Goal: Use online tool/utility: Utilize a website feature to perform a specific function

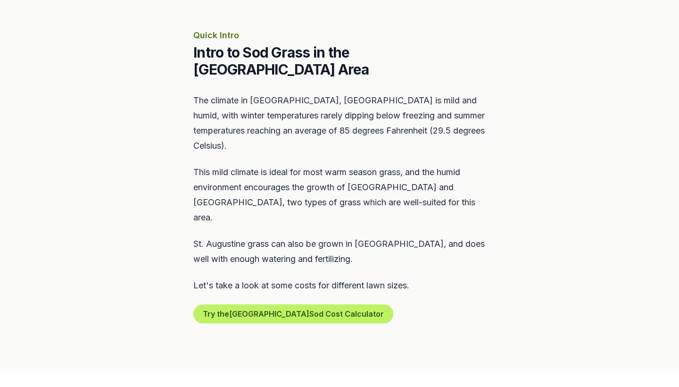
scroll to position [408, 0]
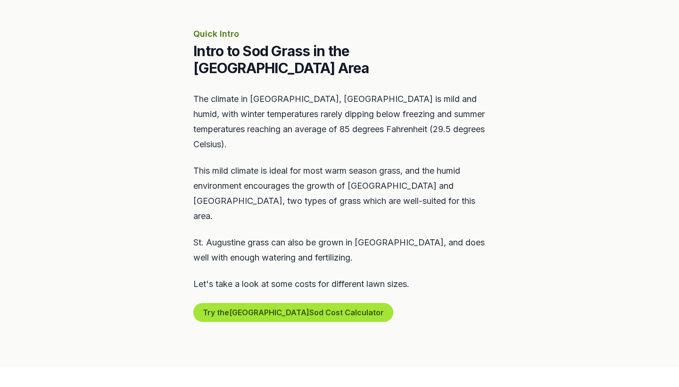
click at [313, 303] on button "Try the Venice Sod Cost Calculator" at bounding box center [293, 312] width 200 height 19
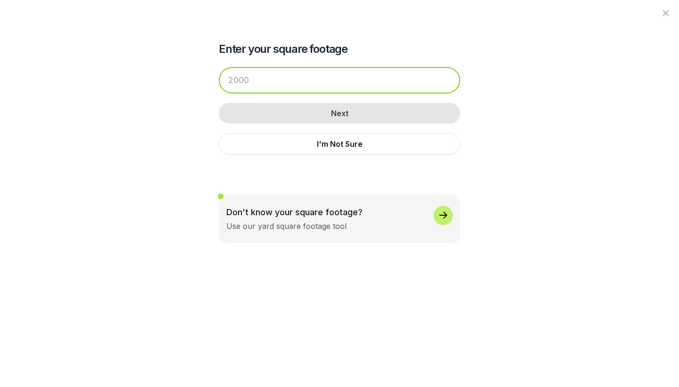
click at [349, 81] on input "number" at bounding box center [339, 80] width 241 height 26
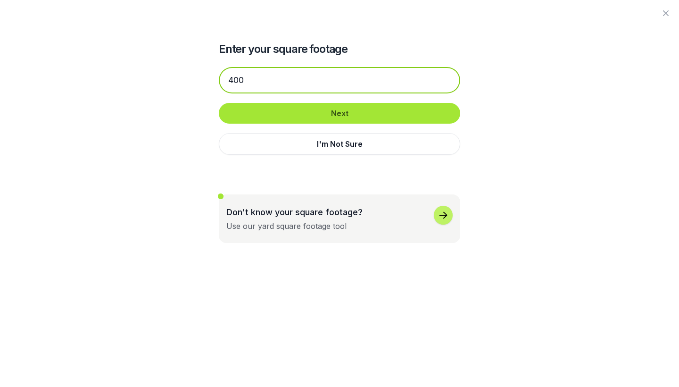
type input "400"
click at [342, 113] on button "Next" at bounding box center [339, 113] width 241 height 21
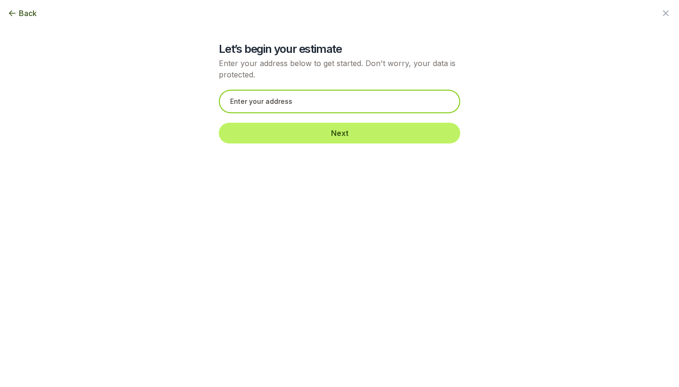
click at [340, 99] on input "text" at bounding box center [339, 102] width 241 height 24
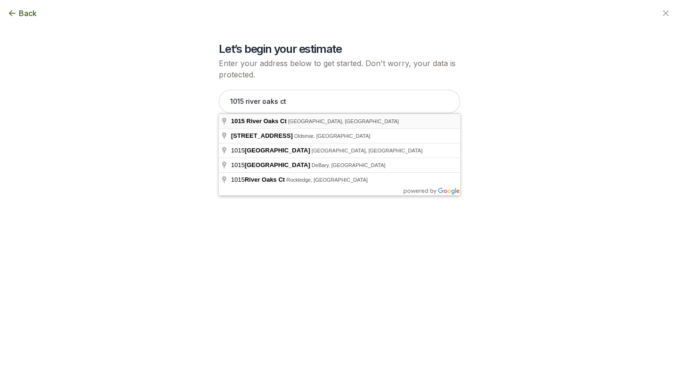
type input "[STREET_ADDRESS]"
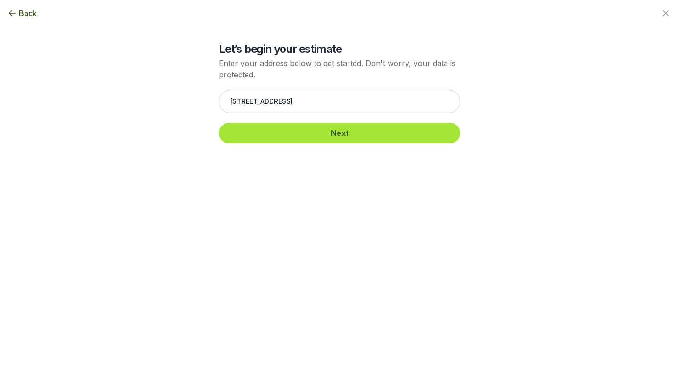
click at [335, 130] on button "Next" at bounding box center [339, 133] width 241 height 21
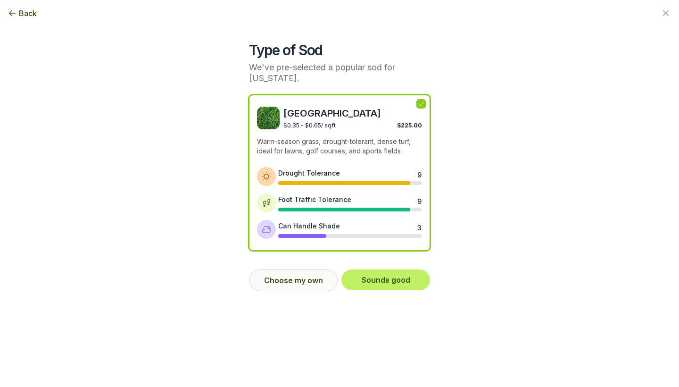
click at [297, 279] on button "Choose my own" at bounding box center [293, 280] width 89 height 22
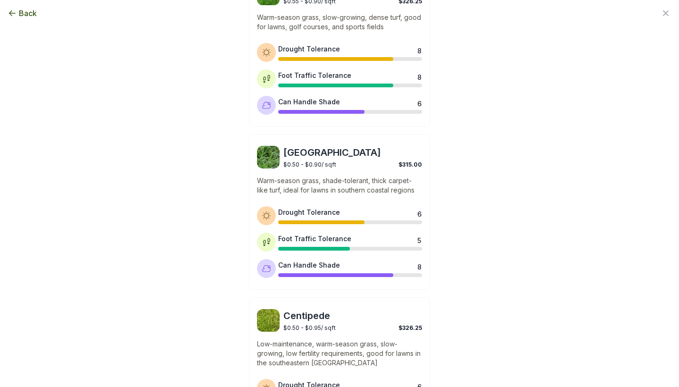
scroll to position [451, 0]
click at [326, 157] on span "[GEOGRAPHIC_DATA]" at bounding box center [352, 151] width 139 height 13
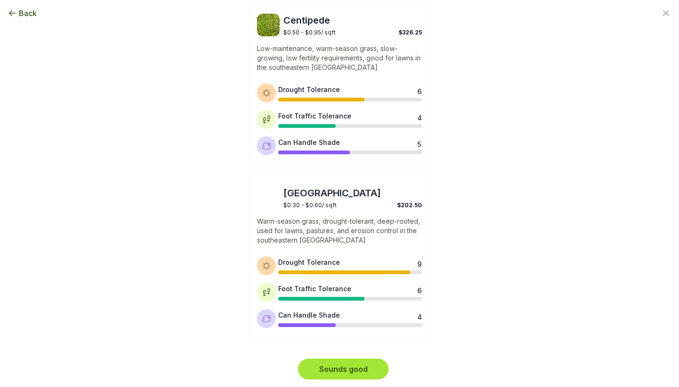
scroll to position [745, 0]
click at [334, 373] on button "Sounds good" at bounding box center [343, 369] width 91 height 21
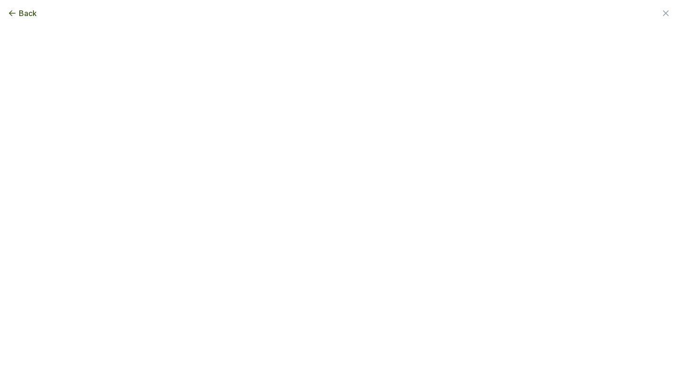
scroll to position [0, 0]
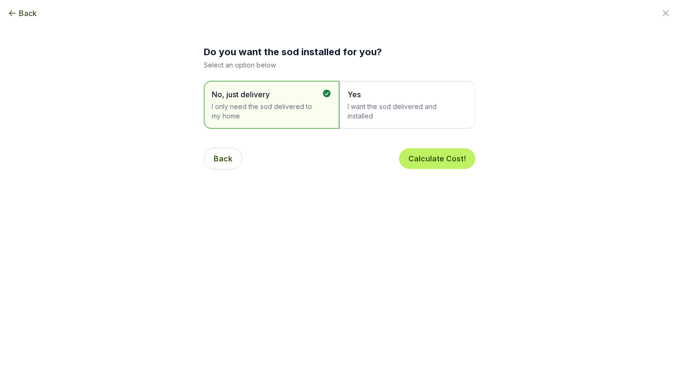
click at [385, 116] on span "I want the sod delivered and installed" at bounding box center [403, 111] width 110 height 19
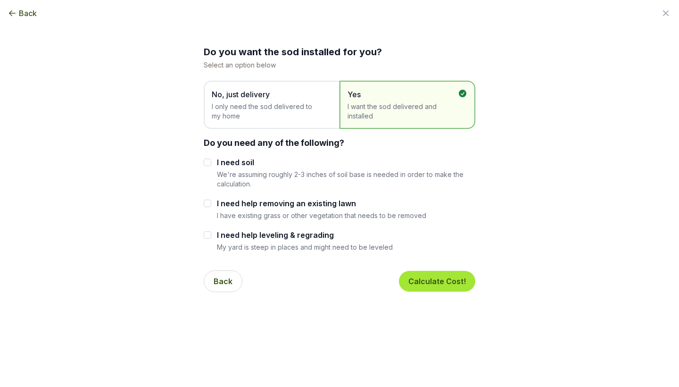
click at [435, 277] on button "Calculate Cost!" at bounding box center [437, 281] width 76 height 21
click at [435, 277] on button "Calculating Cost!" at bounding box center [428, 281] width 94 height 21
